Goal: Transaction & Acquisition: Purchase product/service

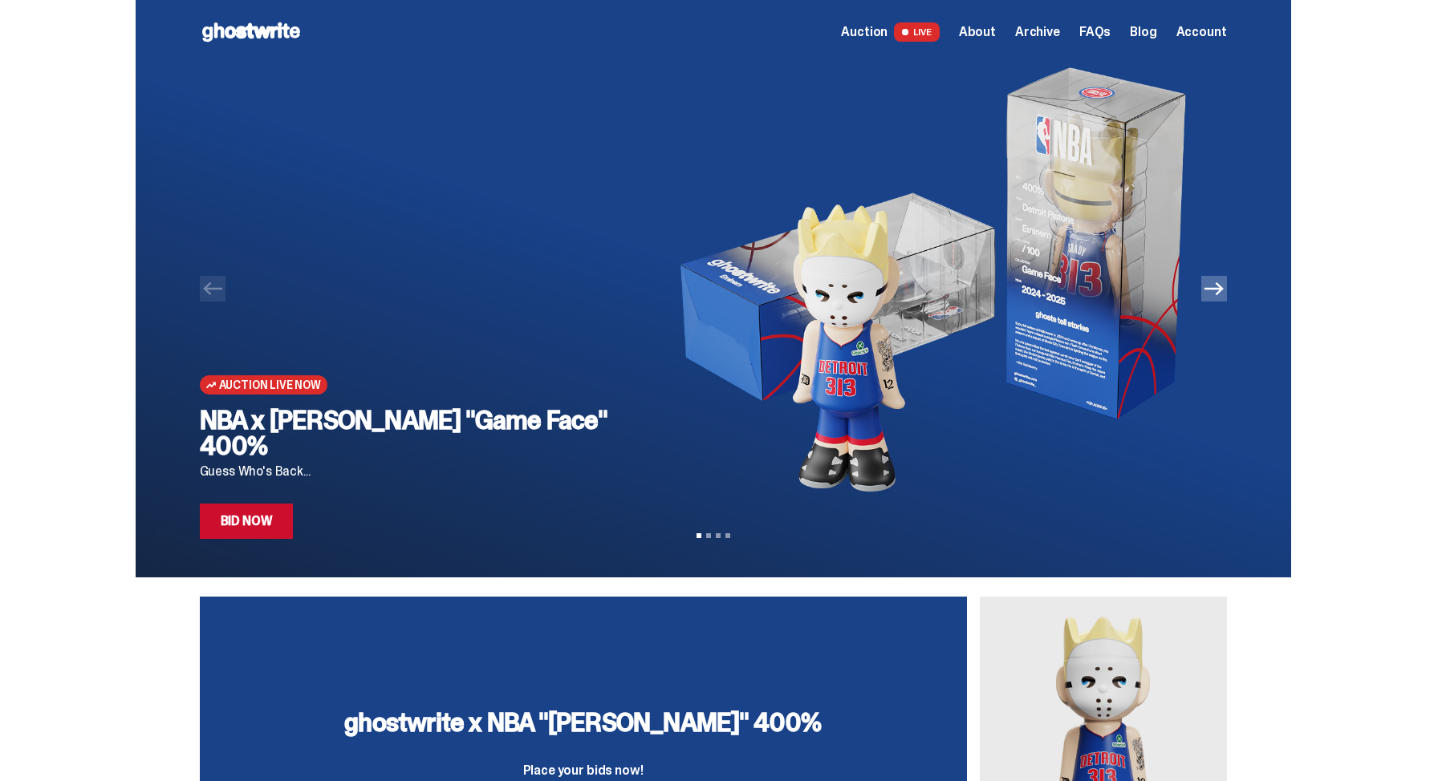
click at [265, 519] on link "Bid Now" at bounding box center [247, 521] width 94 height 35
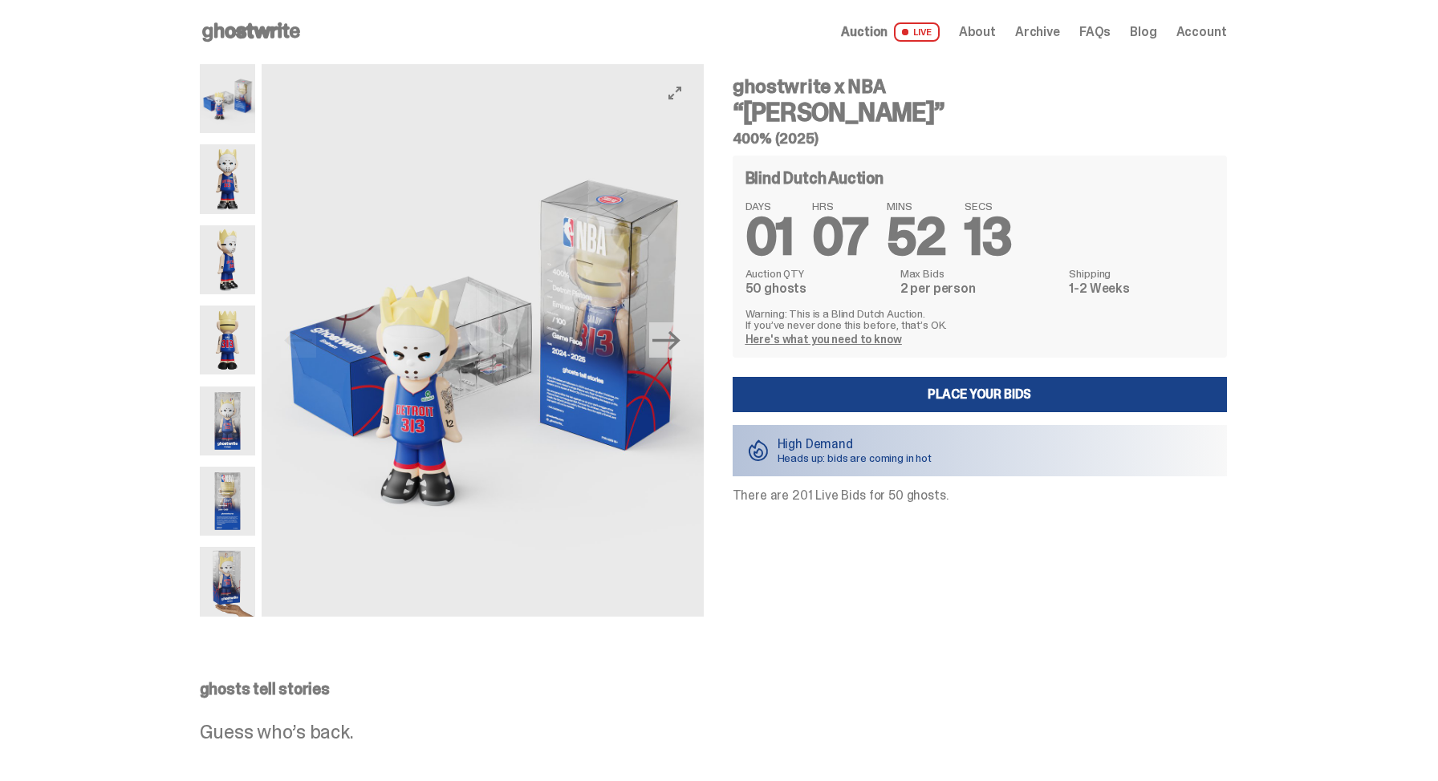
click at [655, 348] on button "Next" at bounding box center [666, 339] width 35 height 35
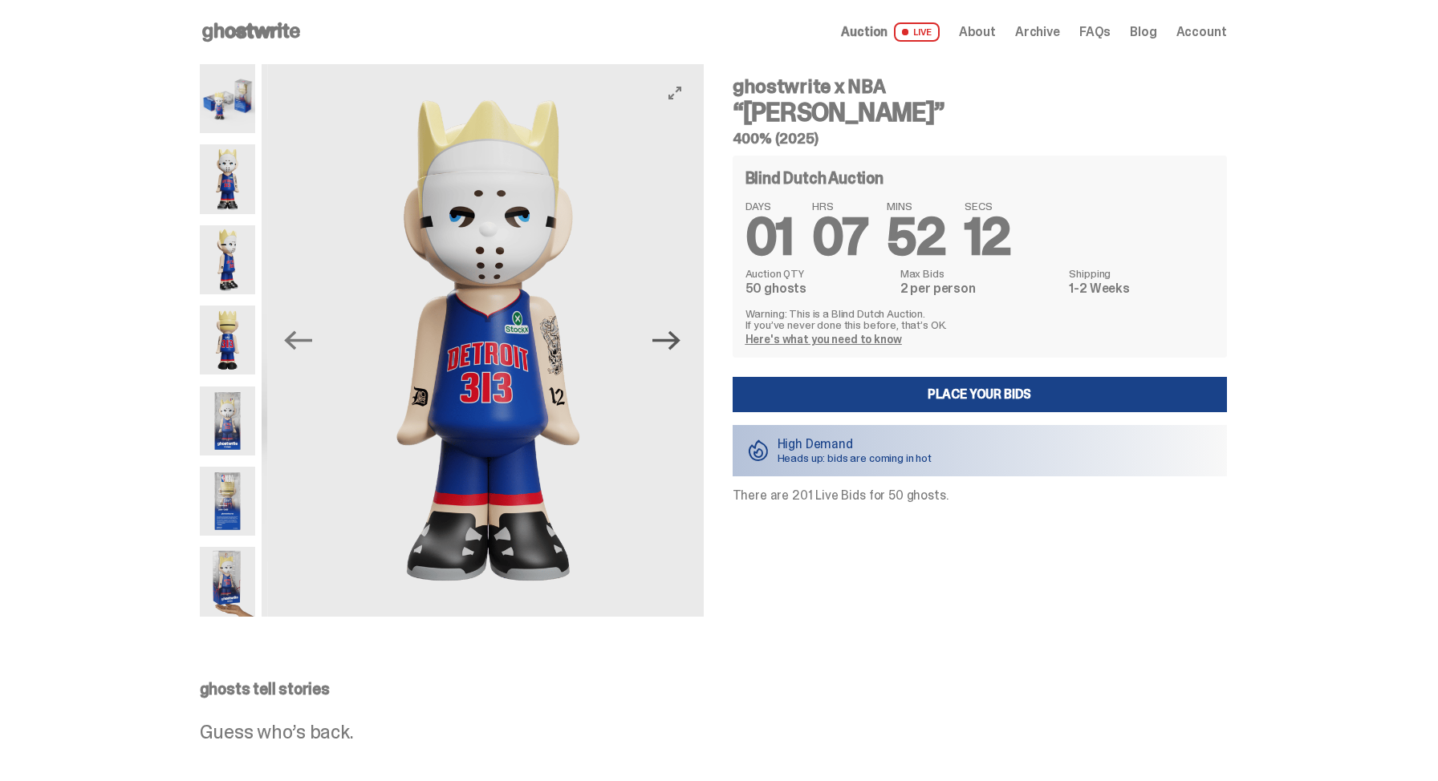
click at [659, 347] on icon "Next" at bounding box center [666, 340] width 28 height 28
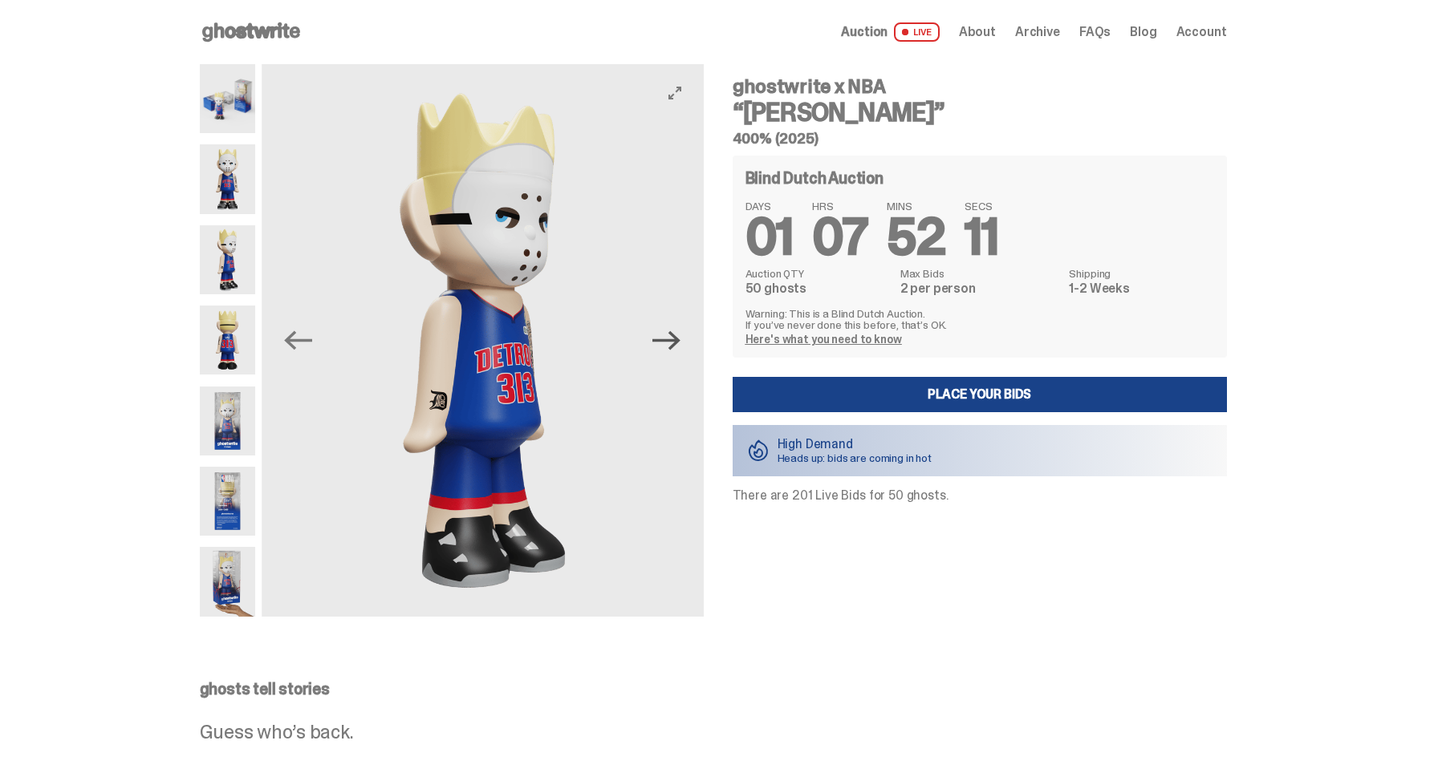
click at [659, 347] on icon "Next" at bounding box center [666, 340] width 28 height 28
